Goal: Check status: Check status

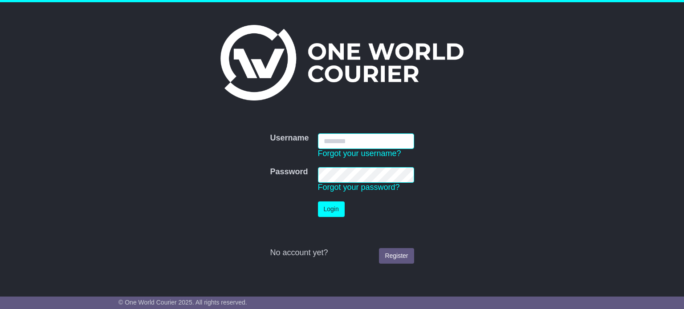
type input "**********"
click at [339, 207] on button "Login" at bounding box center [331, 210] width 27 height 16
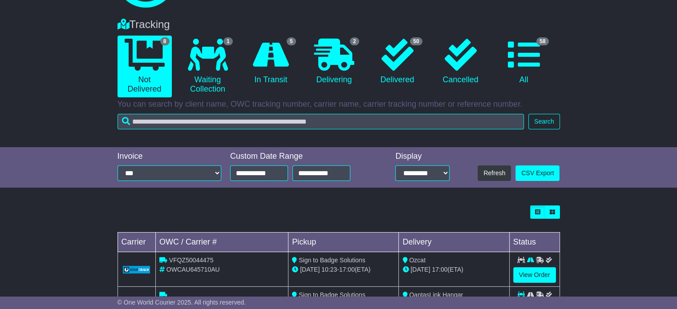
scroll to position [45, 0]
